Goal: Transaction & Acquisition: Purchase product/service

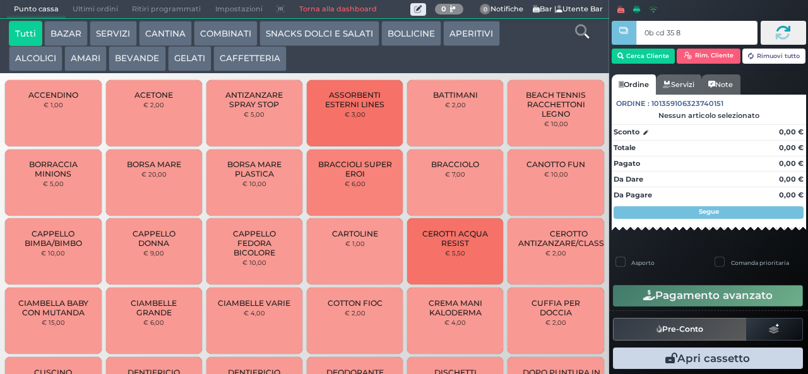
type input "0b cd 35 8b"
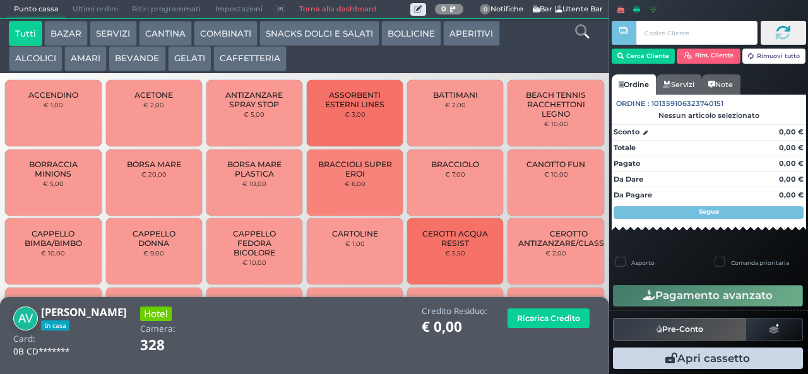
click at [471, 45] on button "APERITIVI" at bounding box center [471, 33] width 56 height 25
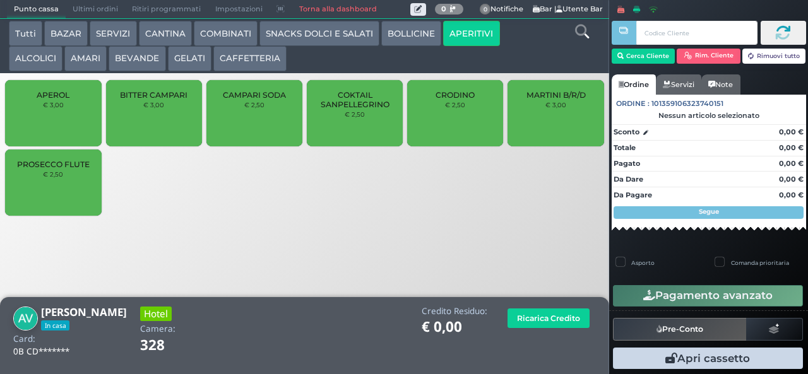
click at [465, 100] on span "CRODINO" at bounding box center [455, 94] width 39 height 9
click at [459, 100] on span "CRODINO" at bounding box center [455, 94] width 39 height 9
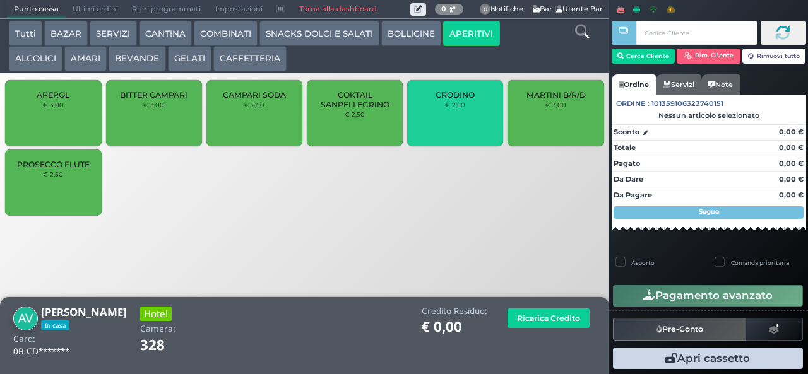
click at [461, 100] on span "CRODINO" at bounding box center [455, 94] width 39 height 9
click at [465, 99] on span "CRODINO" at bounding box center [455, 94] width 39 height 9
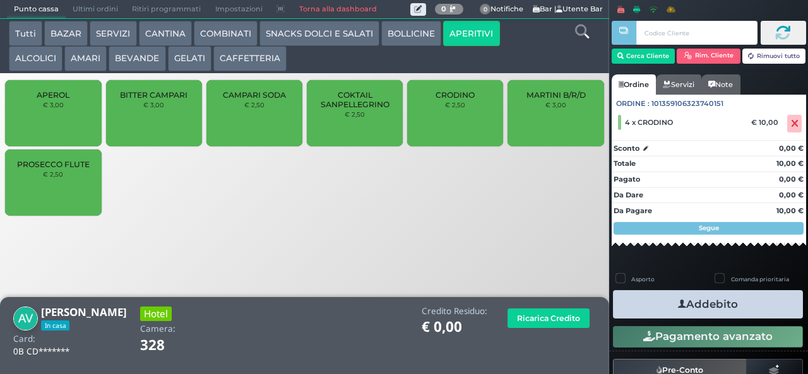
click at [754, 314] on button "Addebito" at bounding box center [708, 304] width 190 height 28
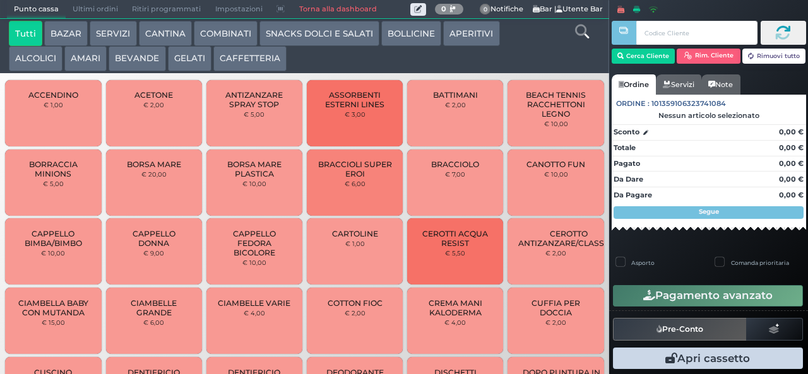
click at [583, 39] on link at bounding box center [582, 30] width 14 height 18
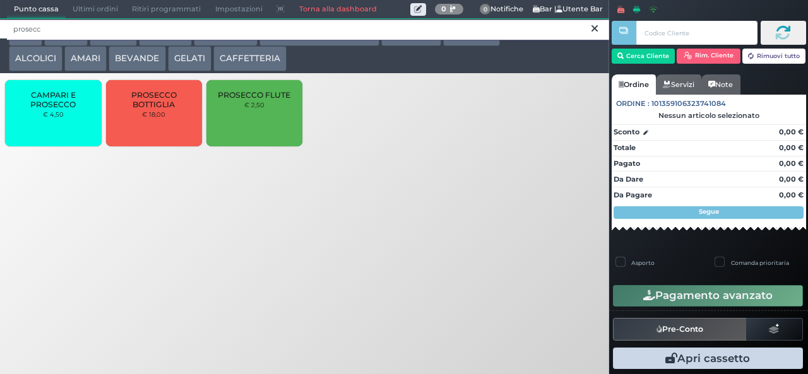
type input "prosecc"
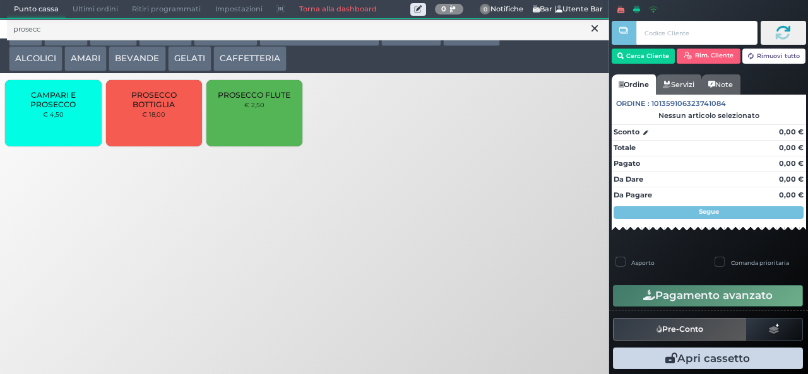
click at [594, 28] on icon at bounding box center [594, 28] width 6 height 13
